Goal: Check status: Check status

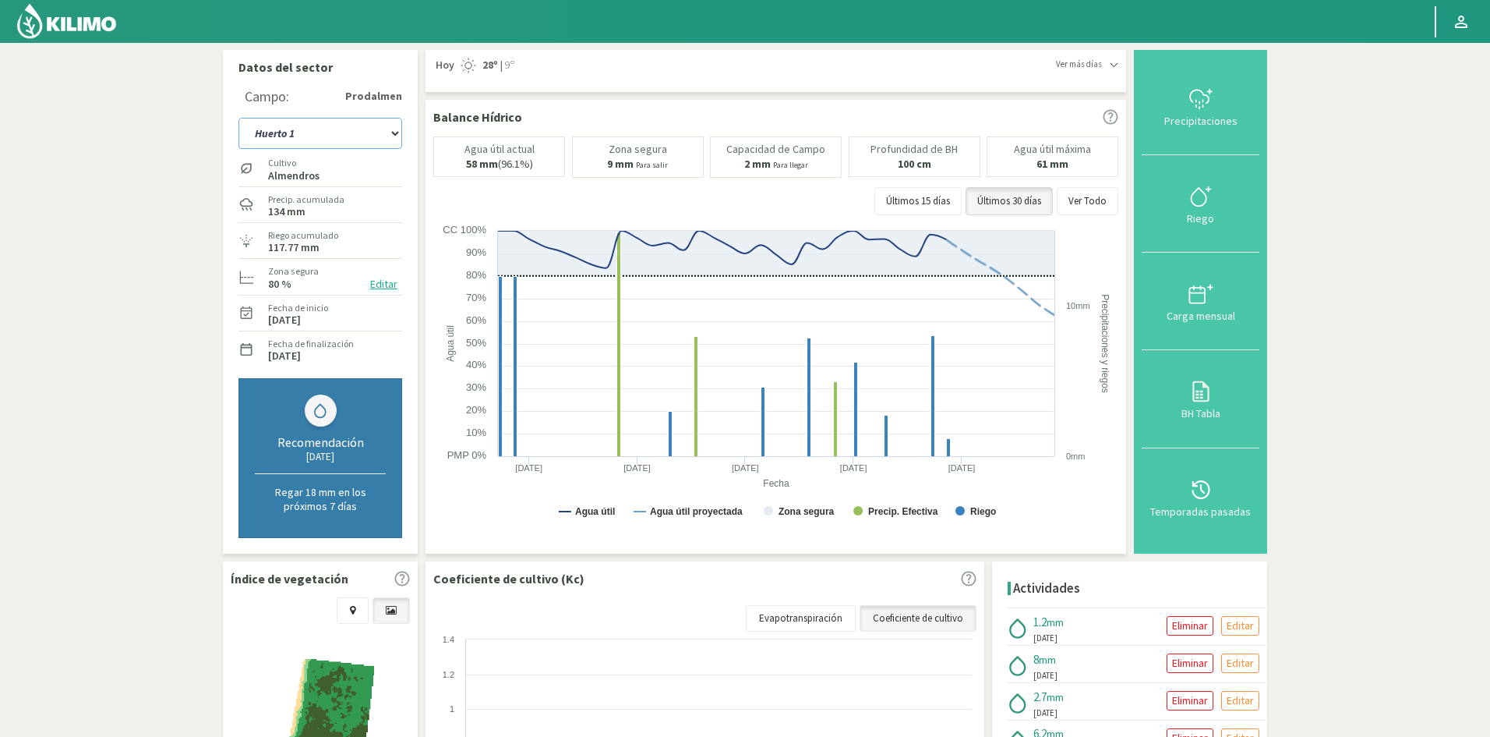
click at [394, 133] on select "Huerto 1 Huerto 2 Huerto 3 Huerto 4 Huerto 5 Huerto 6 Huerto 7" at bounding box center [321, 133] width 164 height 31
click at [239, 118] on select "Huerto 1 Huerto 2 Huerto 3 Huerto 4 Huerto 5 Huerto 6 Huerto 7" at bounding box center [321, 133] width 164 height 31
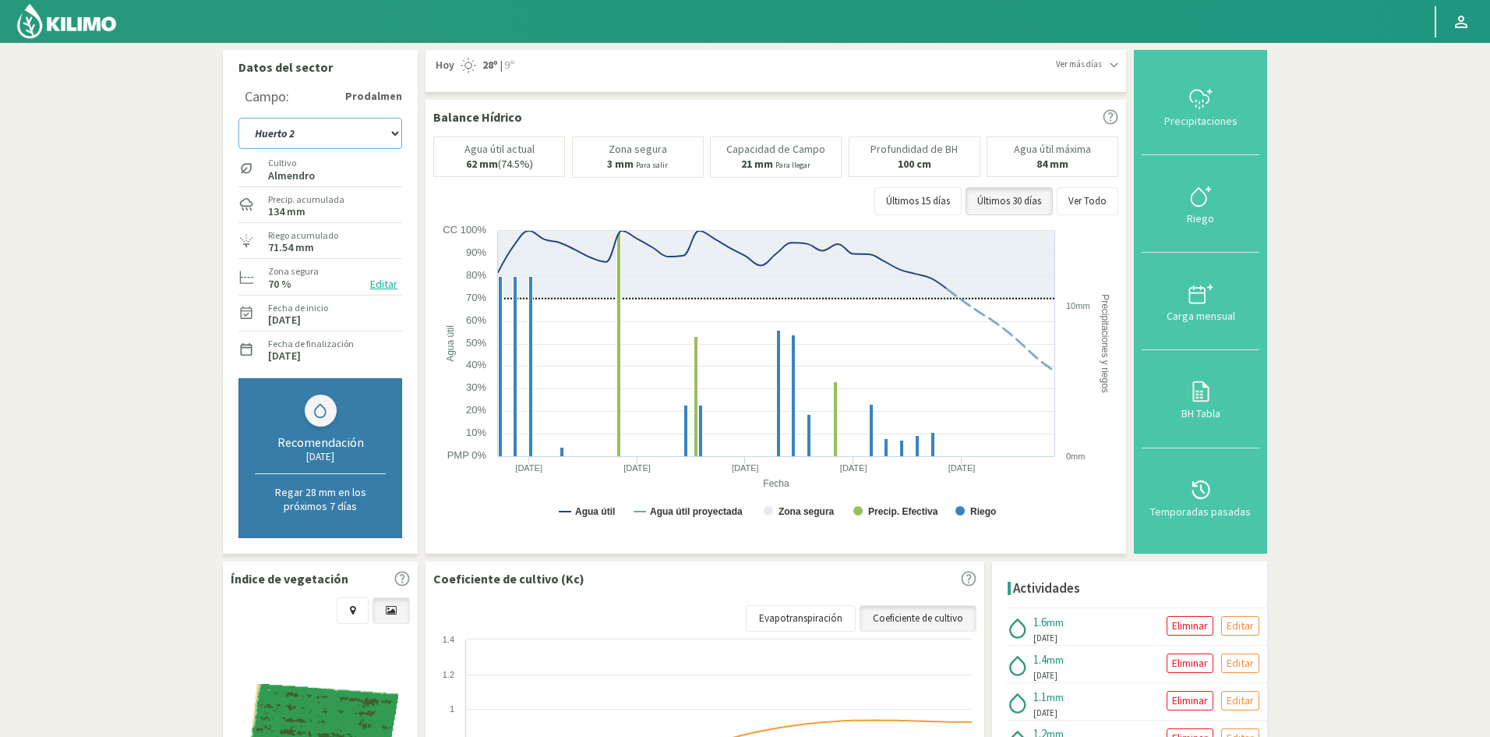
click at [398, 136] on select "Huerto 1 Huerto 2 Huerto 3 Huerto 4 Huerto 5 Huerto 6 Huerto 7" at bounding box center [321, 133] width 164 height 31
click at [239, 118] on select "Huerto 1 Huerto 2 Huerto 3 Huerto 4 Huerto 5 Huerto 6 Huerto 7" at bounding box center [321, 133] width 164 height 31
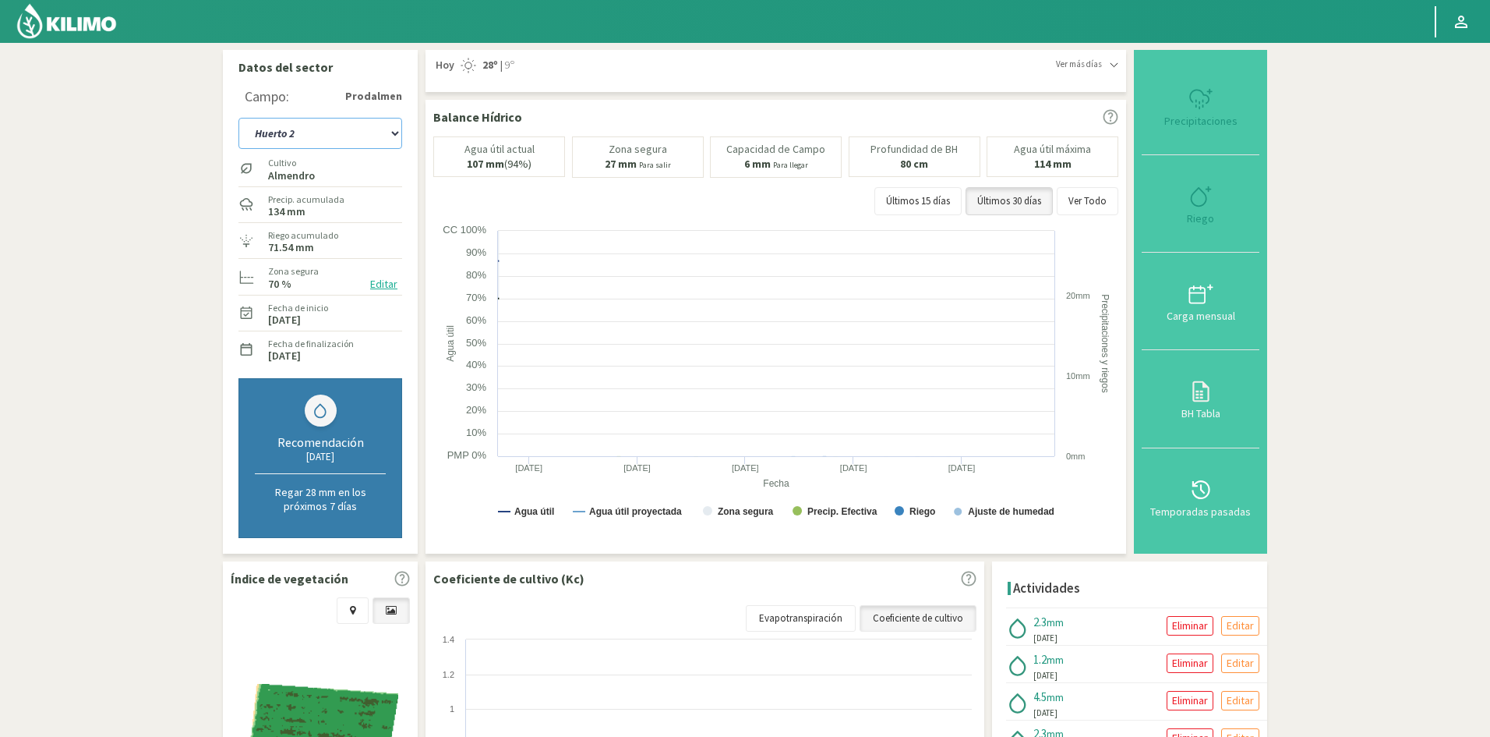
select select "16: Object"
